Goal: Entertainment & Leisure: Consume media (video, audio)

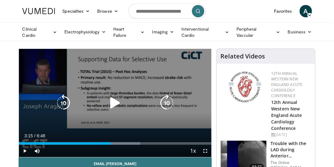
click at [116, 96] on icon "Video Player" at bounding box center [115, 102] width 17 height 17
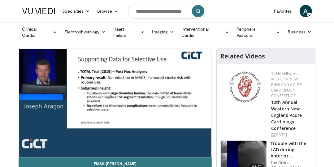
scroll to position [18, 0]
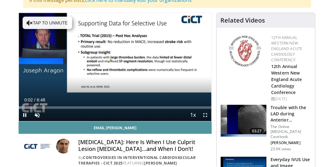
scroll to position [88, 0]
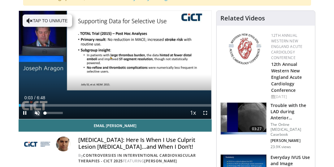
click at [37, 112] on span "Video Player" at bounding box center [37, 113] width 12 height 12
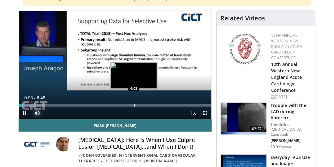
click at [134, 104] on div "Progress Bar" at bounding box center [134, 105] width 1 height 2
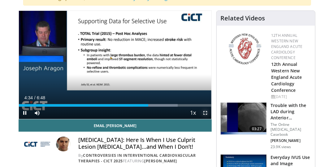
click at [206, 111] on span "Video Player" at bounding box center [205, 113] width 12 height 12
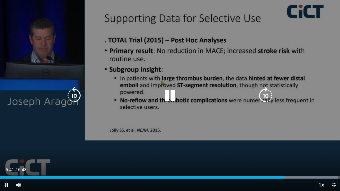
click at [73, 98] on icon "Video Player" at bounding box center [73, 95] width 17 height 17
click at [173, 95] on icon "Video Player" at bounding box center [169, 95] width 17 height 17
click at [174, 95] on icon "Video Player" at bounding box center [169, 95] width 17 height 17
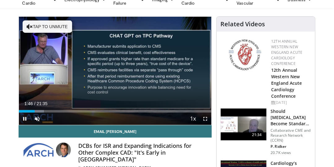
scroll to position [35, 0]
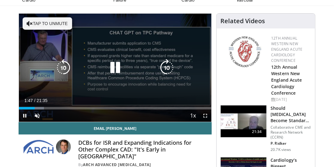
click at [117, 63] on icon "Video Player" at bounding box center [115, 67] width 17 height 17
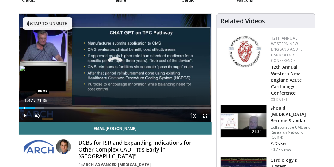
click at [24, 105] on div "Loaded : 13.02% 01:47 00:35" at bounding box center [115, 107] width 193 height 6
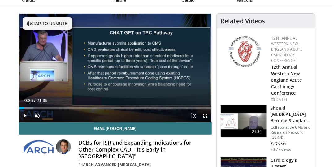
scroll to position [0, 0]
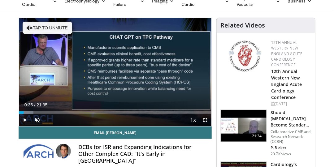
scroll to position [35, 0]
